Goal: Task Accomplishment & Management: Use online tool/utility

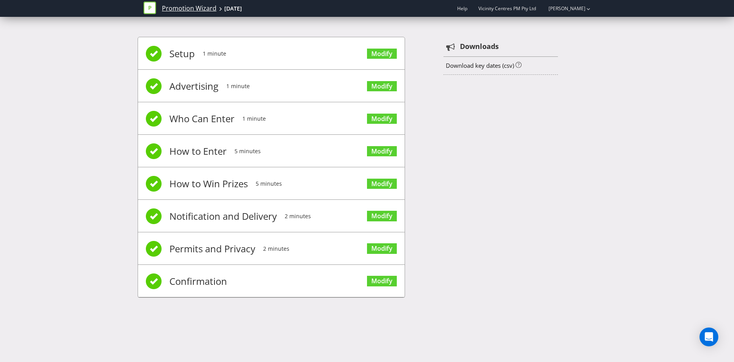
click at [187, 8] on link "Promotion Wizard" at bounding box center [189, 8] width 54 height 9
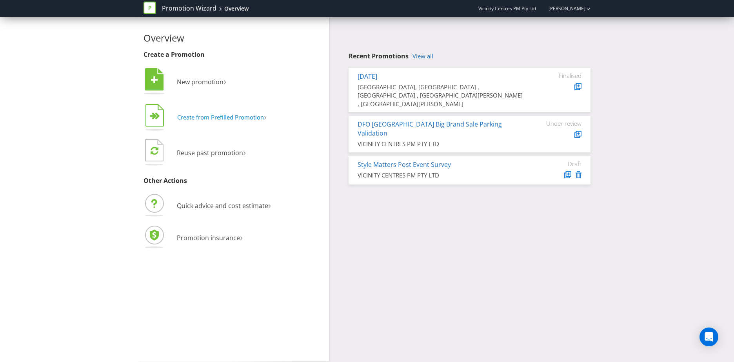
click at [260, 118] on span "Create from Prefilled Promotion" at bounding box center [220, 117] width 87 height 8
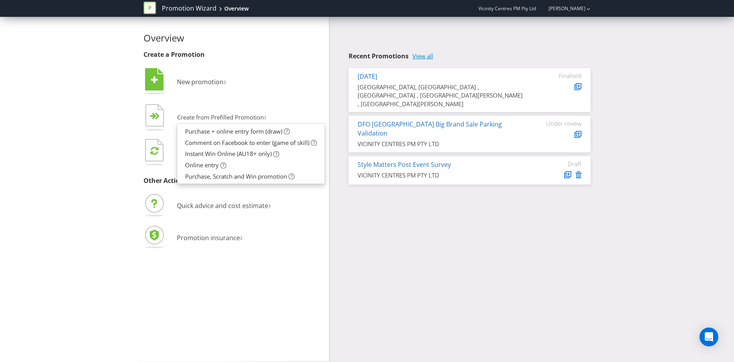
click at [425, 57] on link "View all" at bounding box center [422, 56] width 21 height 7
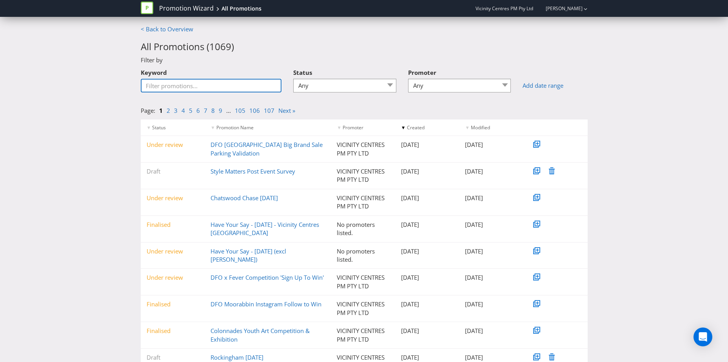
click at [221, 88] on input "Keyword" at bounding box center [211, 86] width 141 height 14
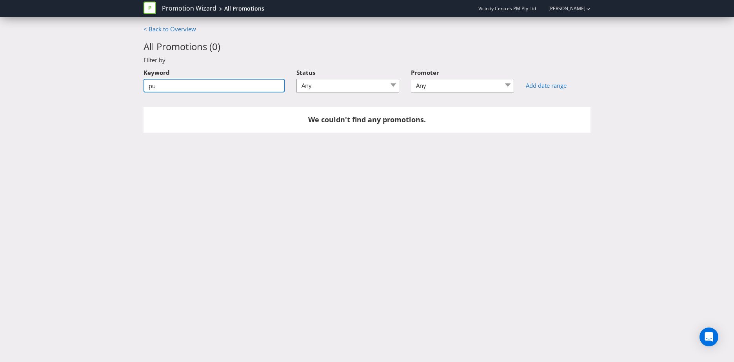
type input "p"
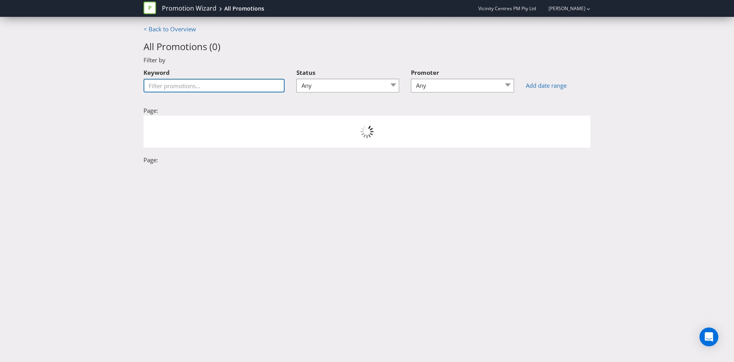
type input "s"
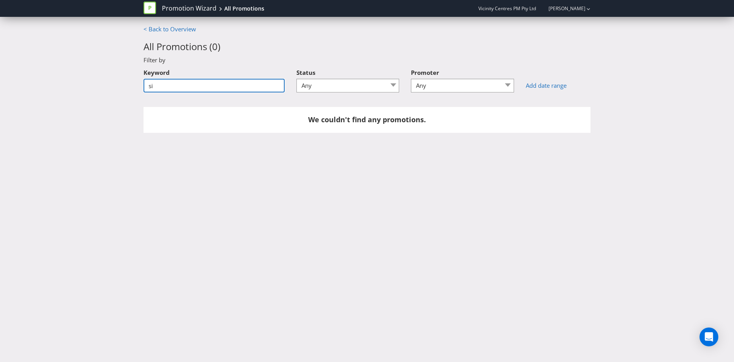
type input "s"
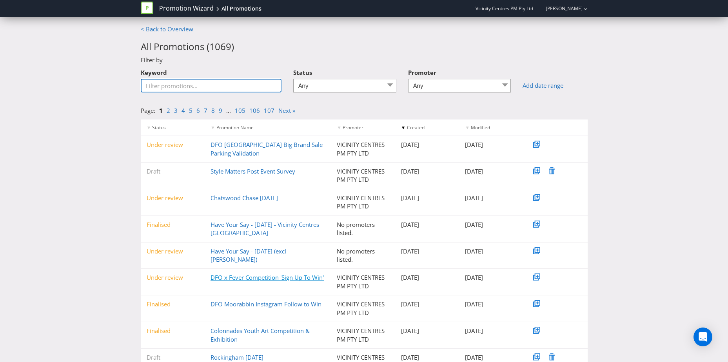
scroll to position [60, 0]
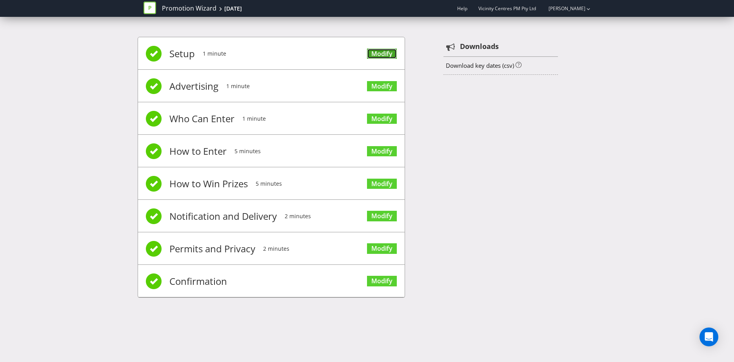
click at [382, 55] on link "Modify" at bounding box center [382, 54] width 30 height 11
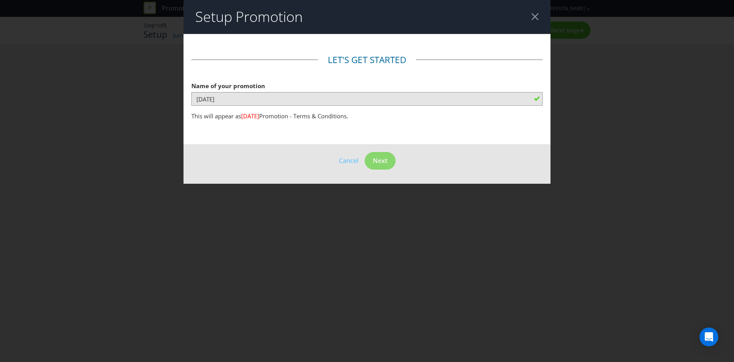
click at [537, 15] on div at bounding box center [534, 16] width 7 height 7
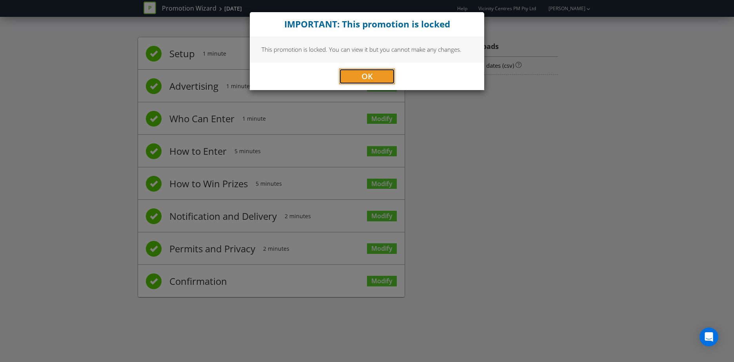
click at [369, 76] on span "OK" at bounding box center [366, 76] width 11 height 11
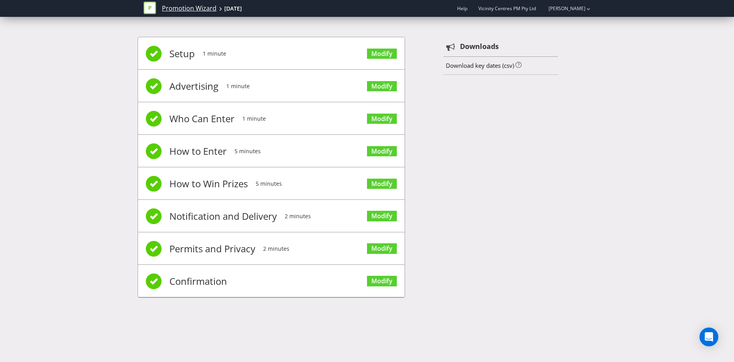
click at [195, 9] on link "Promotion Wizard" at bounding box center [189, 8] width 54 height 9
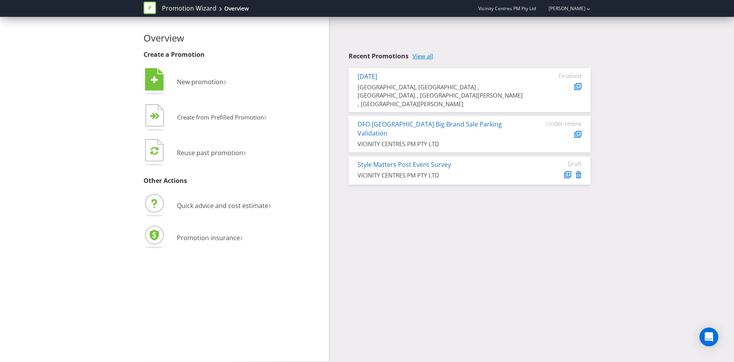
click at [429, 59] on link "View all" at bounding box center [422, 56] width 21 height 7
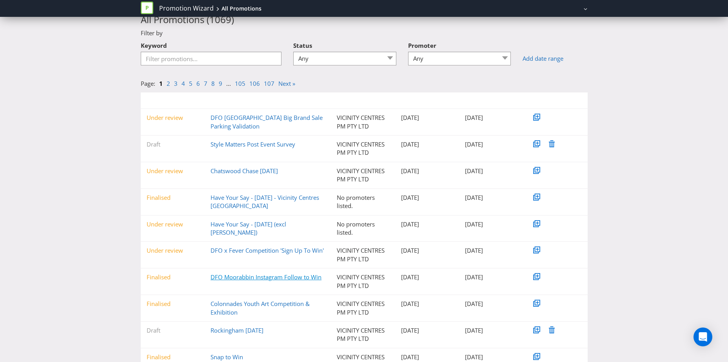
scroll to position [60, 0]
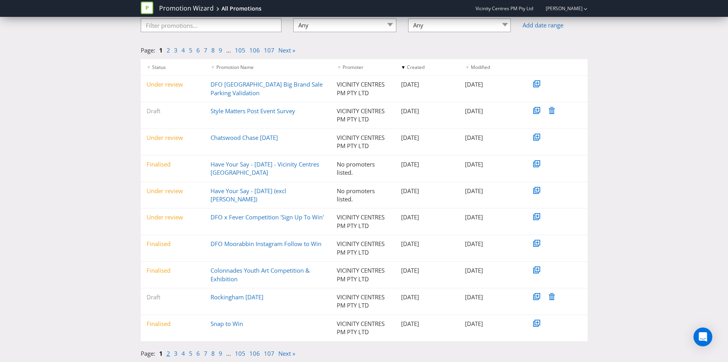
click at [169, 356] on link "2" at bounding box center [169, 354] width 4 height 8
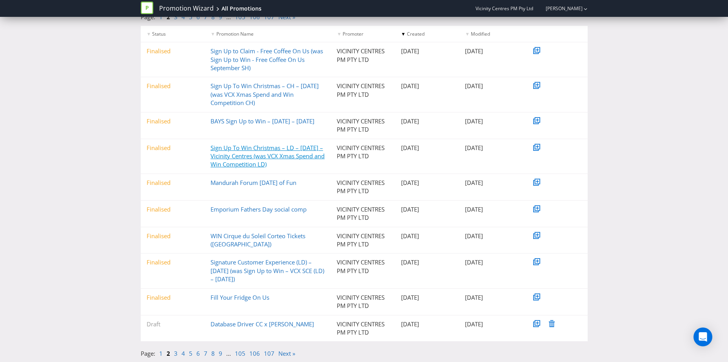
scroll to position [0, 0]
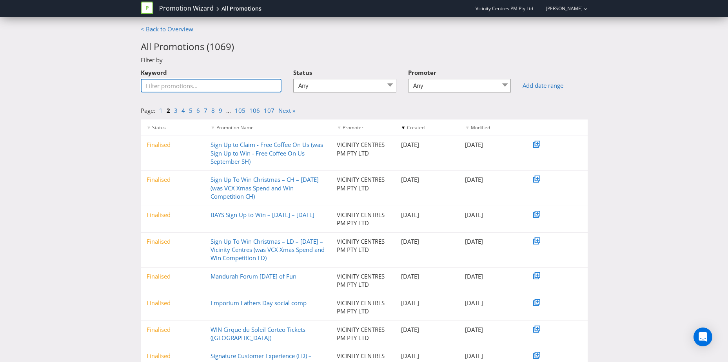
click at [211, 85] on input "Keyword" at bounding box center [211, 86] width 141 height 14
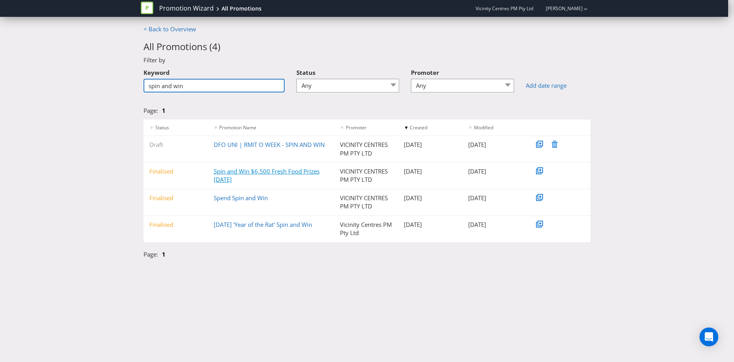
type input "spin and win"
click at [246, 174] on link "Spin and Win $6,500 Fresh Food Prizes [DATE]" at bounding box center [267, 175] width 106 height 16
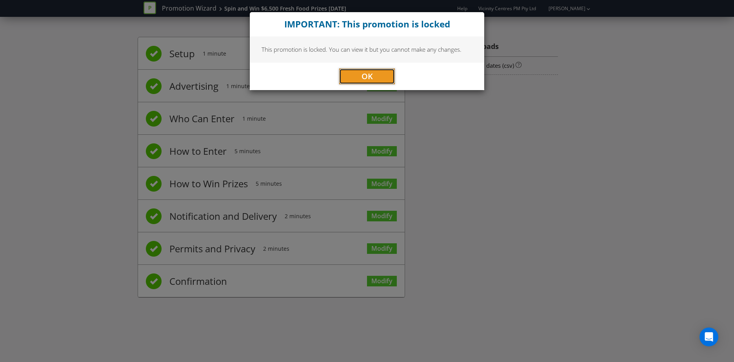
click at [355, 77] on button "OK" at bounding box center [367, 77] width 56 height 16
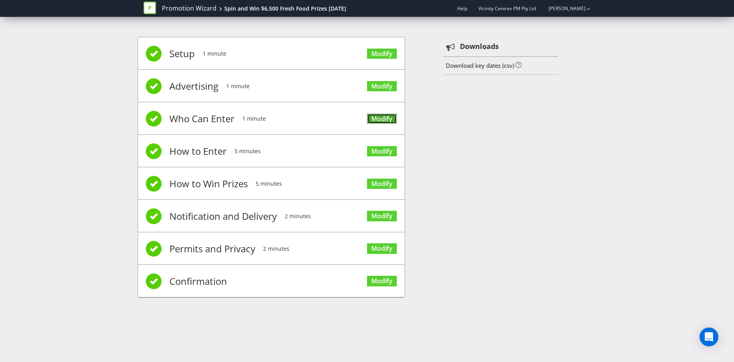
click at [379, 118] on link "Modify" at bounding box center [382, 119] width 30 height 11
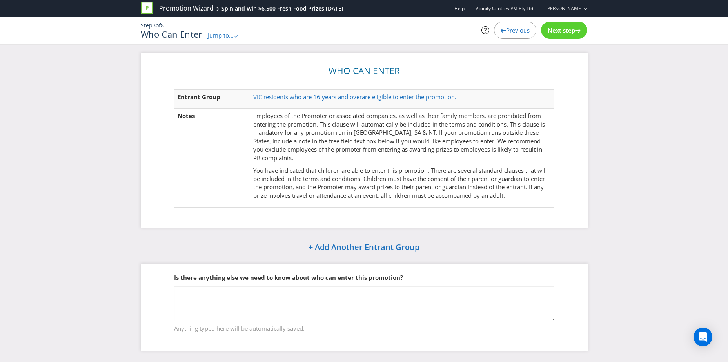
click at [556, 33] on span "Next step" at bounding box center [560, 30] width 27 height 8
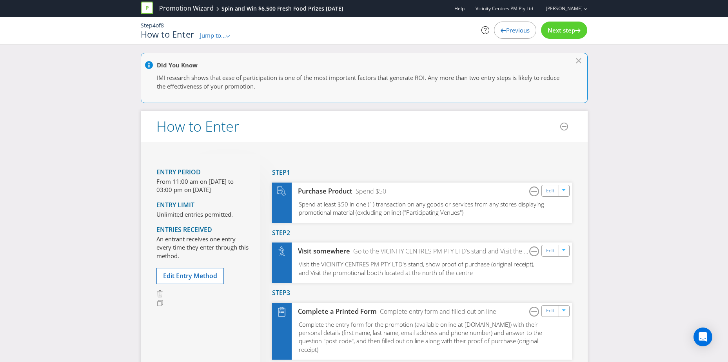
drag, startPoint x: 565, startPoint y: 34, endPoint x: 570, endPoint y: 38, distance: 6.7
click at [565, 34] on div "Next step" at bounding box center [564, 30] width 46 height 17
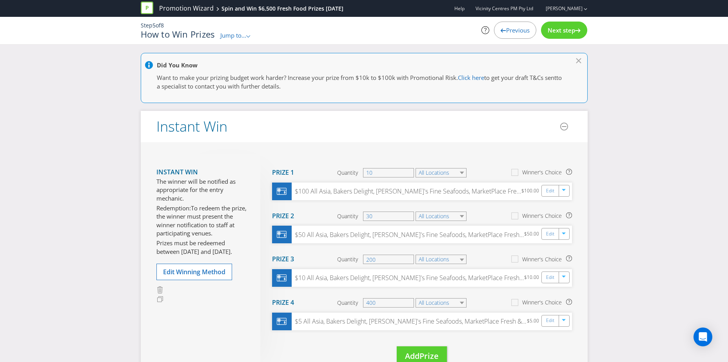
click at [515, 26] on div "Previous" at bounding box center [515, 30] width 42 height 17
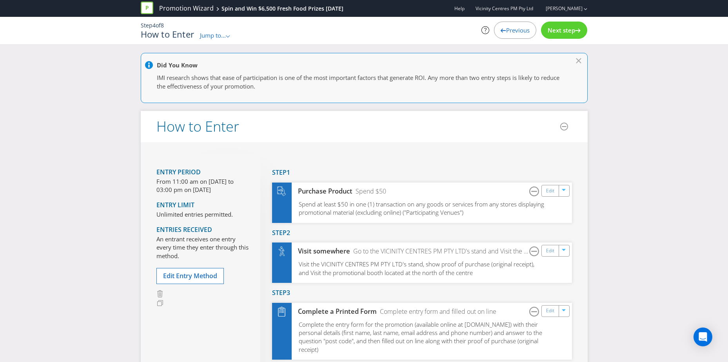
click at [511, 36] on div "Previous" at bounding box center [515, 30] width 42 height 17
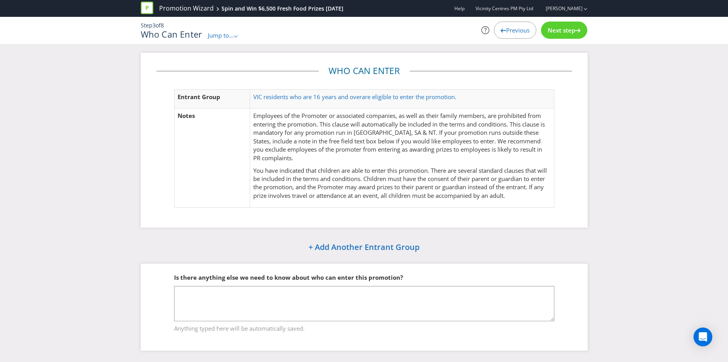
click at [512, 35] on div "Previous" at bounding box center [515, 30] width 42 height 17
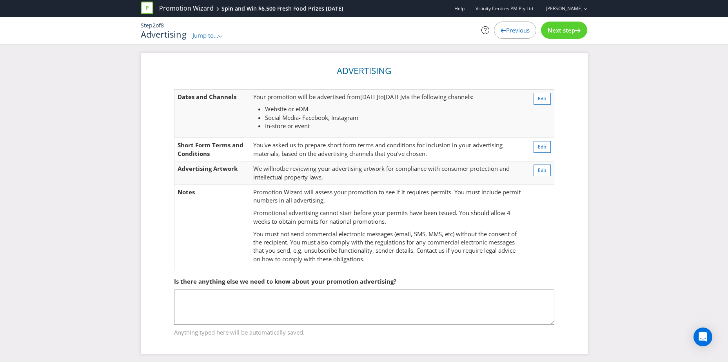
click at [520, 29] on span "Previous" at bounding box center [518, 30] width 24 height 8
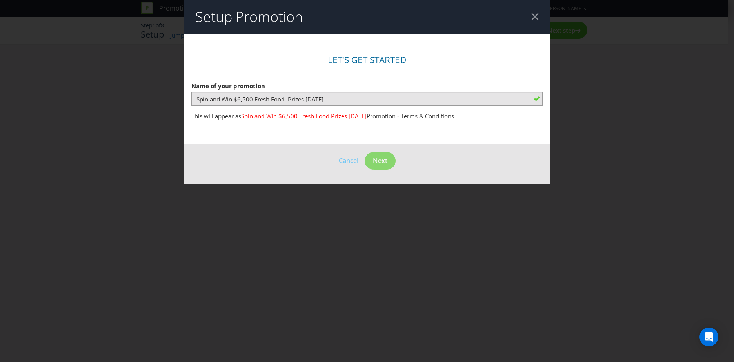
click at [531, 13] on div at bounding box center [534, 16] width 7 height 7
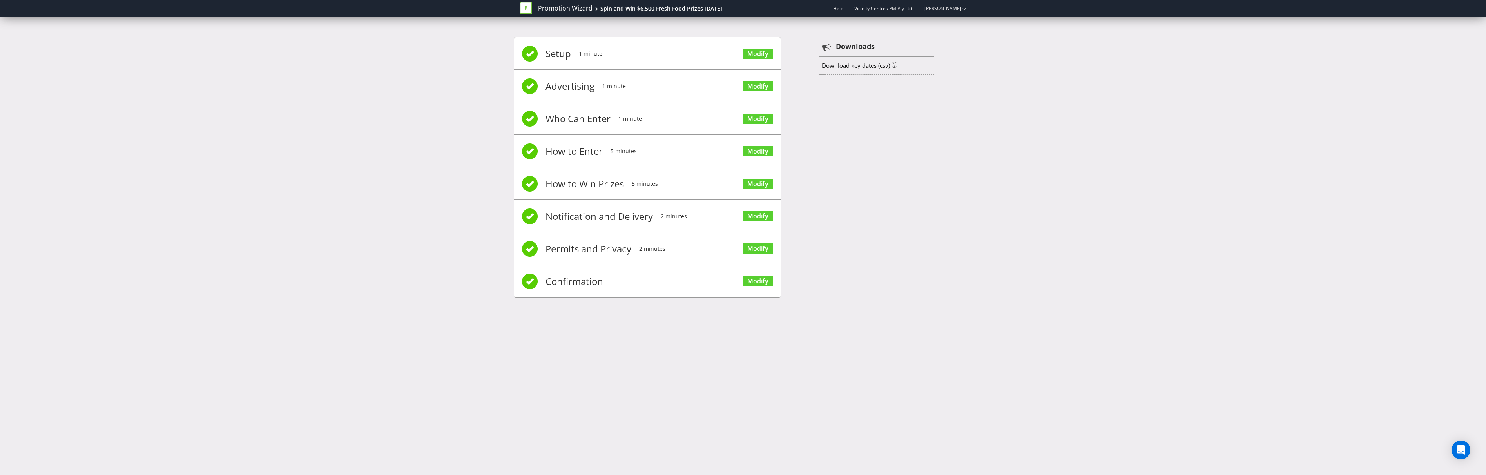
click at [733, 301] on div "Setup 1 minute Modify Advertising 1 minute Modify Who Can Enter 1 minute Modify…" at bounding box center [743, 171] width 1486 height 292
click at [733, 255] on div "Setup 1 minute Modify Advertising 1 minute Modify Who Can Enter 1 minute Modify…" at bounding box center [743, 171] width 1486 height 292
